Goal: Obtain resource: Download file/media

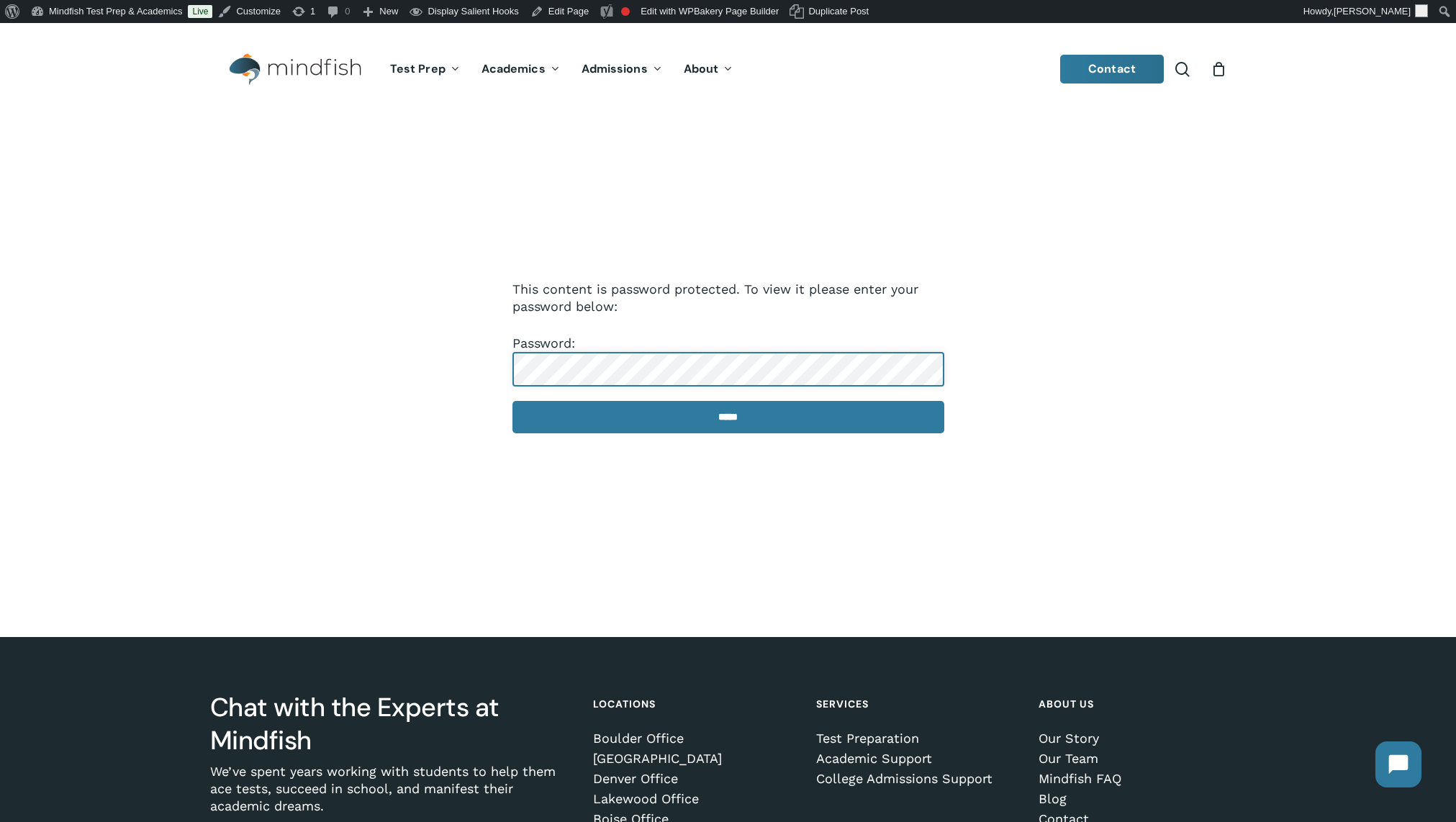
click at [513, 401] on input "*****" at bounding box center [728, 417] width 431 height 32
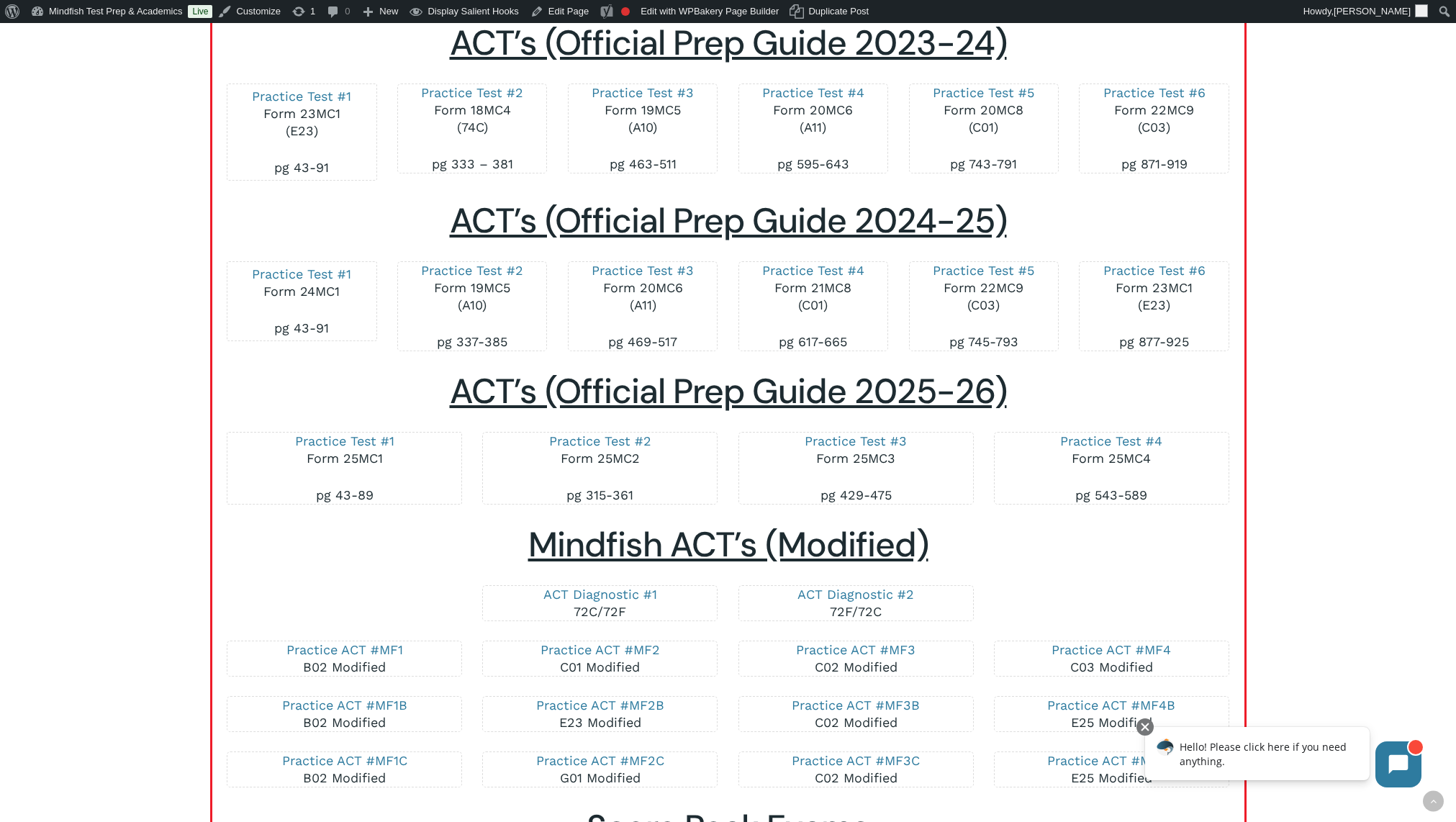
scroll to position [2241, 0]
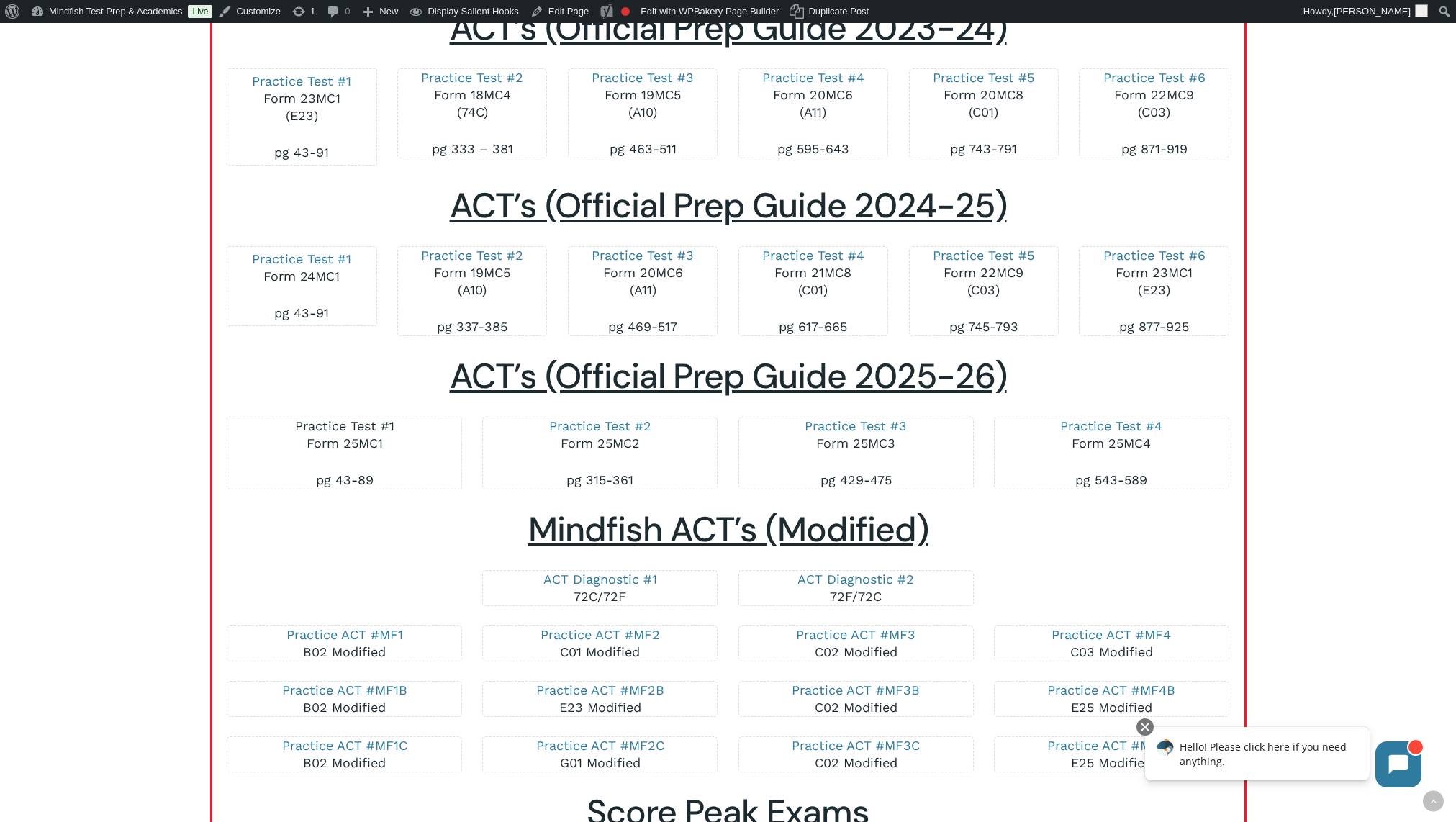
click at [345, 427] on link "Practice Test #1" at bounding box center [344, 425] width 99 height 15
click at [614, 430] on link "Practice Test #2" at bounding box center [600, 425] width 102 height 15
